Goal: Check status

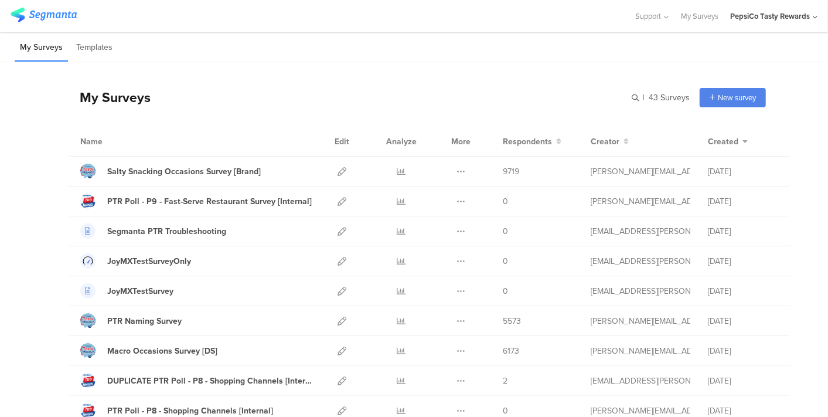
click at [573, 94] on div "My Surveys | 43 Surveys New survey Start from scratch Choose from templates" at bounding box center [417, 97] width 698 height 47
click at [397, 169] on icon at bounding box center [401, 171] width 9 height 9
